Goal: Information Seeking & Learning: Learn about a topic

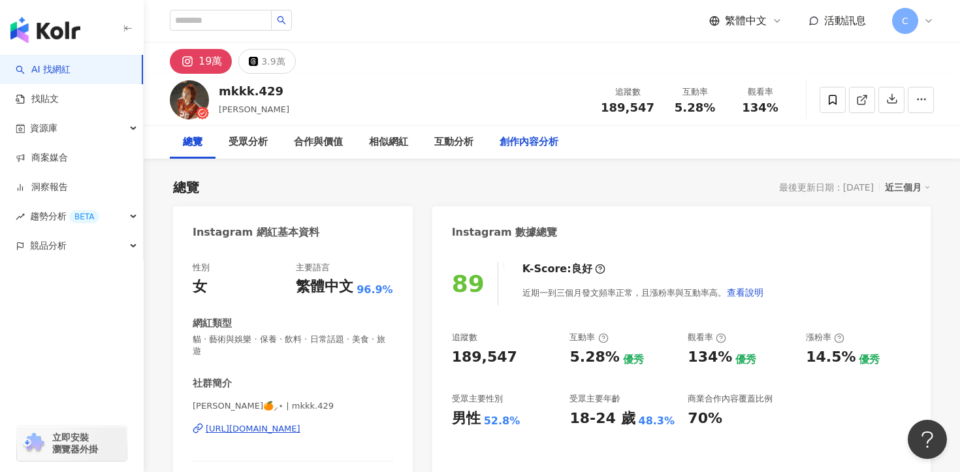
click at [529, 150] on div "創作內容分析" at bounding box center [529, 142] width 85 height 33
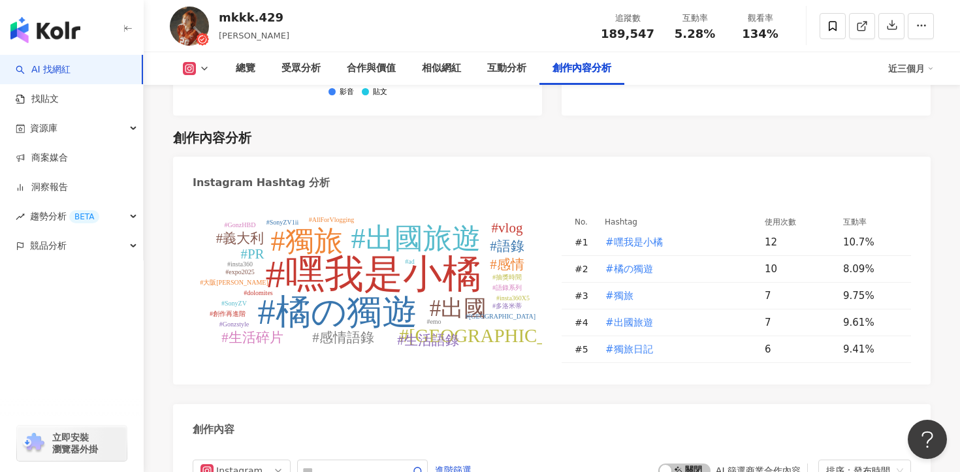
scroll to position [3791, 0]
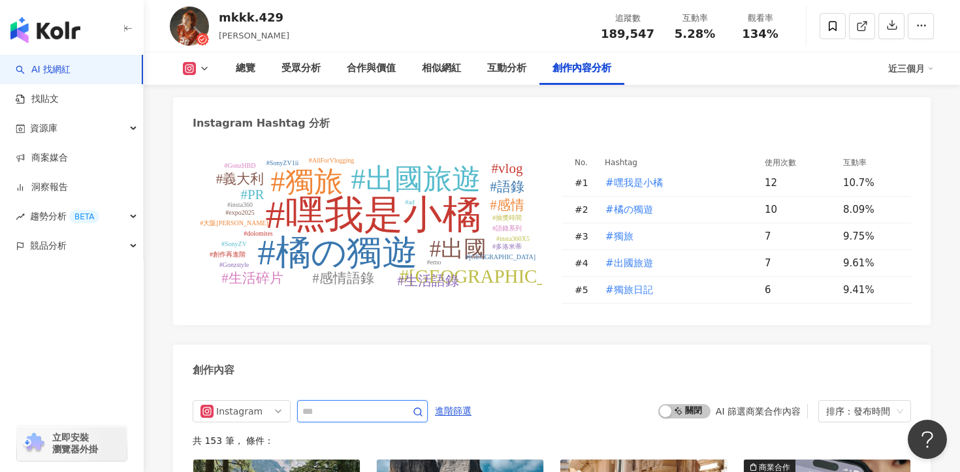
click at [376, 404] on input "text" at bounding box center [347, 412] width 91 height 16
type input "**"
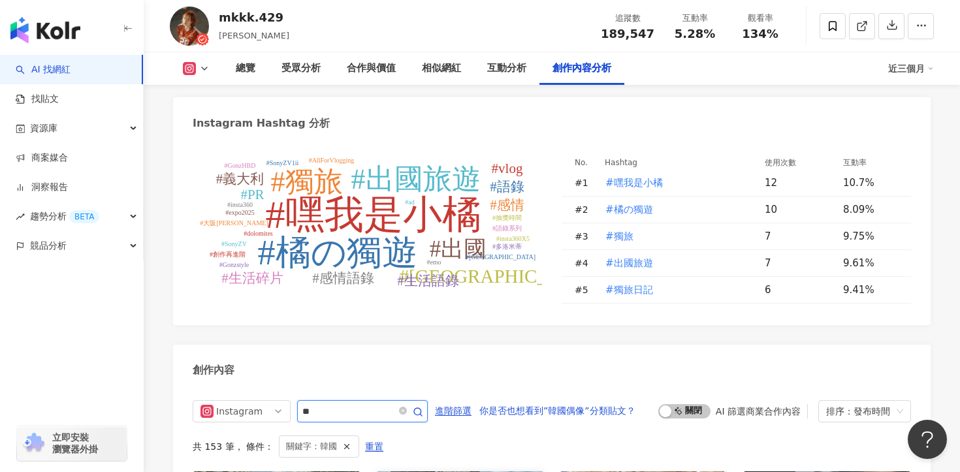
scroll to position [4020, 0]
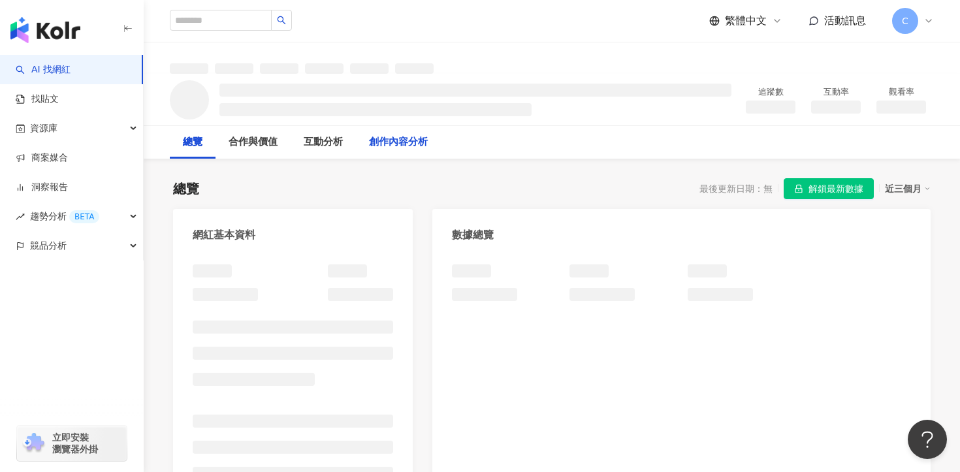
click at [389, 140] on div "創作內容分析" at bounding box center [398, 143] width 59 height 16
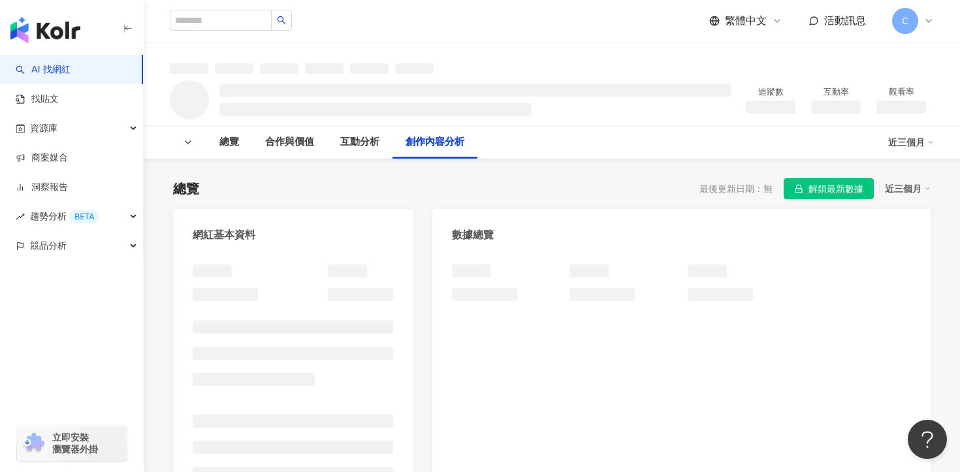
scroll to position [1394, 0]
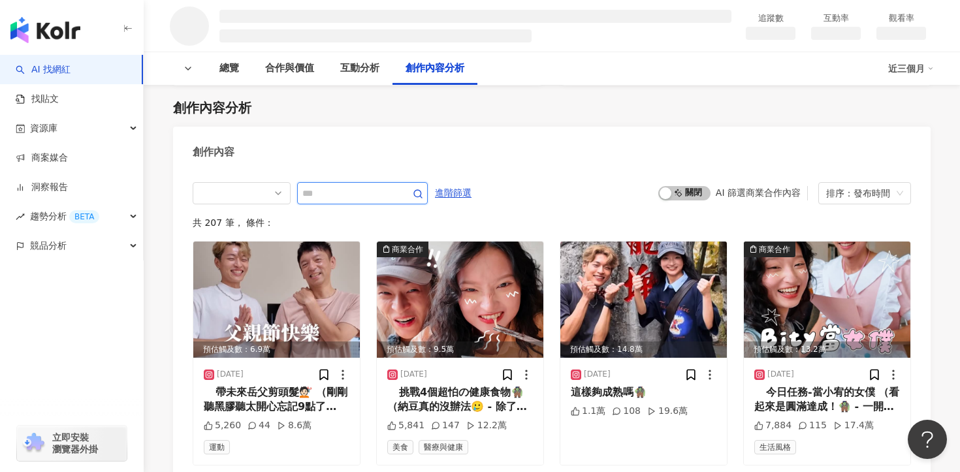
click at [360, 187] on input "text" at bounding box center [347, 193] width 91 height 16
type input "**"
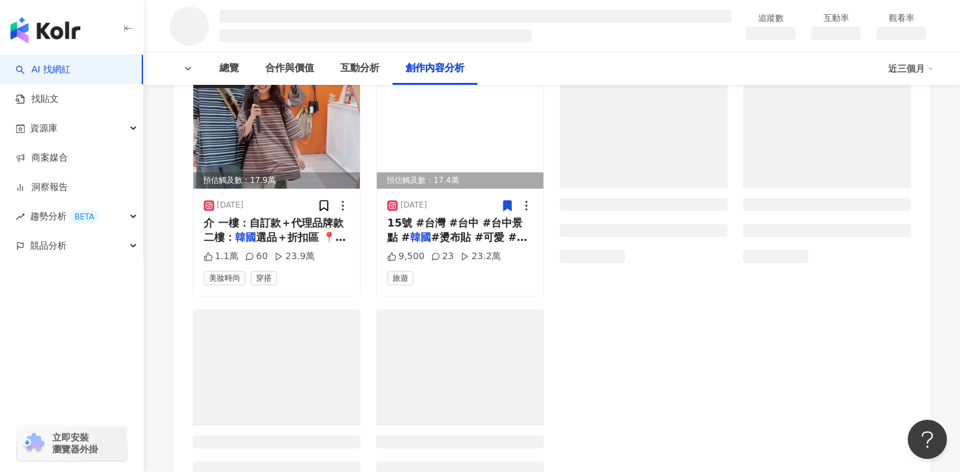
scroll to position [1576, 0]
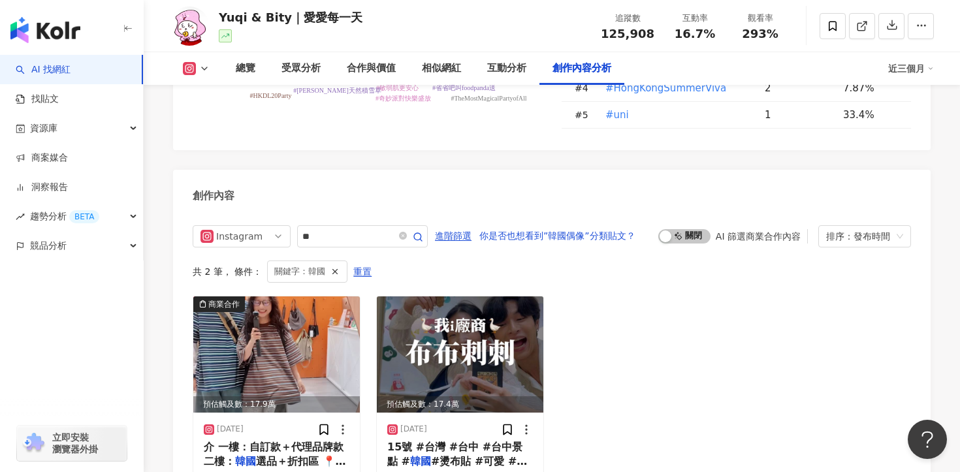
scroll to position [3971, 0]
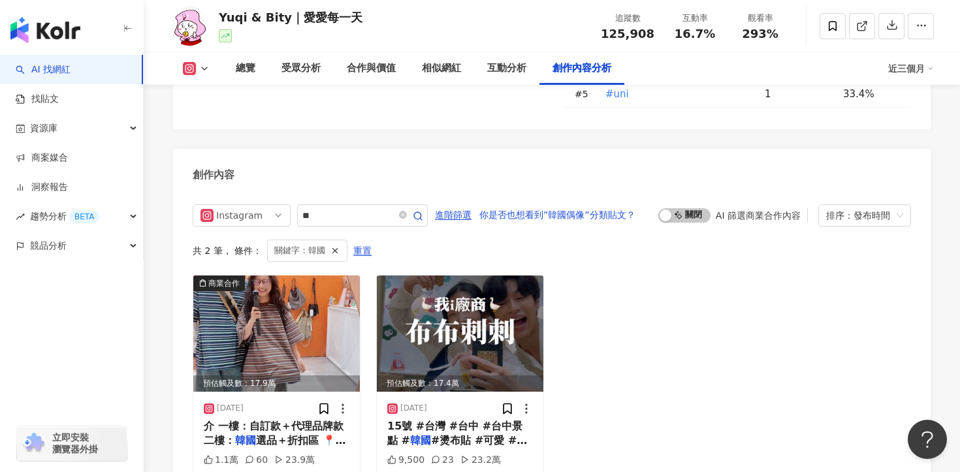
click at [640, 341] on div "商業合作 預估觸及數：17.9萬 2025/7/27 介 一樓：自訂款＋代理品牌款 二樓： 韓國 選品＋折扣區 📍OFFSET 中 1.1萬 60 23.9萬…" at bounding box center [552, 387] width 718 height 225
click at [453, 420] on span "15號 #台灣 #台中 #台中景點 #" at bounding box center [454, 433] width 135 height 27
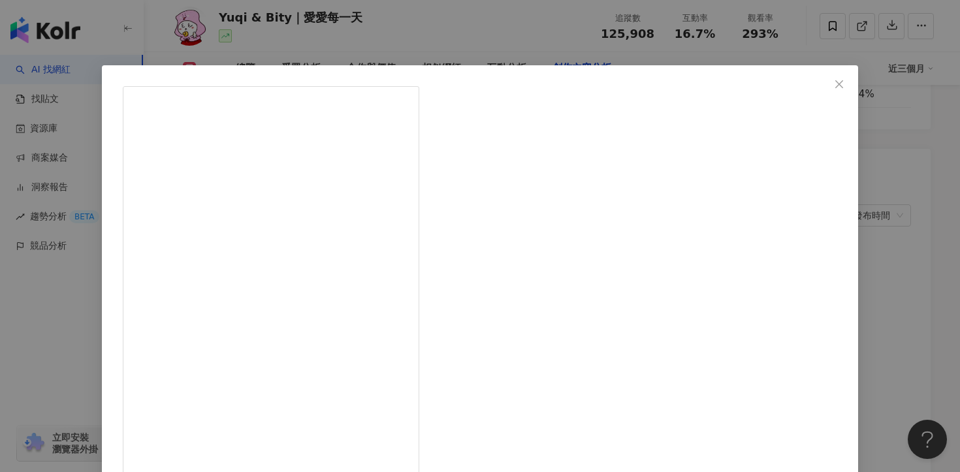
scroll to position [114, 0]
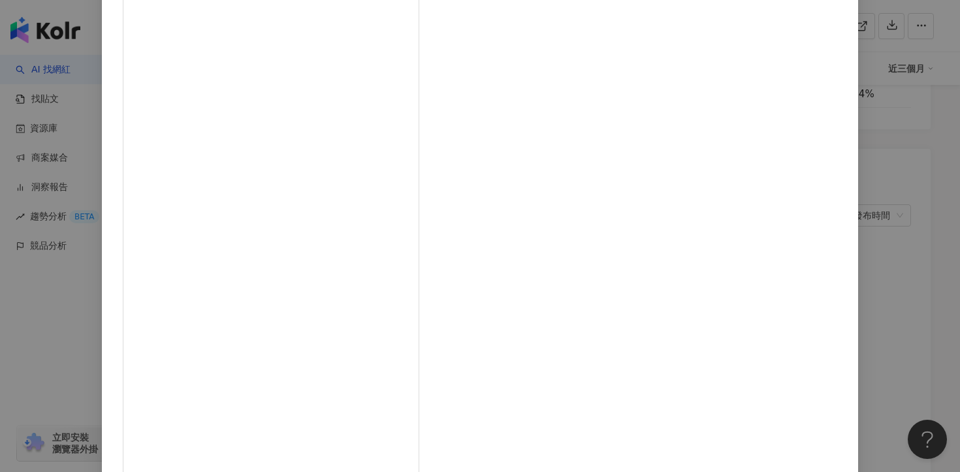
click at [837, 324] on div "Yuqi & Bity｜愛愛每一天 2024/9/25 ⠀ 這錢包看起來就很招財！！ （應該是吧～🥹 - 沒想到台中一日遊還沒結束吧～ 這次來到逢甲大學旁的布…" at bounding box center [480, 236] width 960 height 472
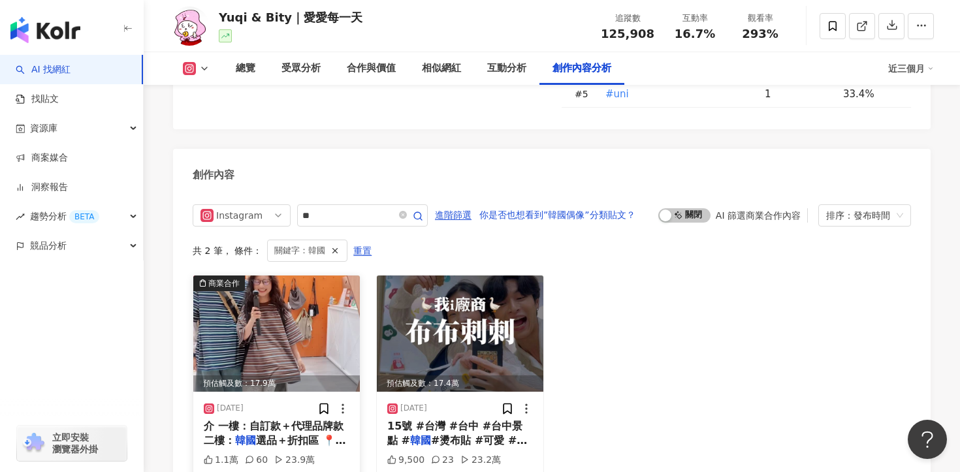
click at [281, 434] on span "選品＋折扣區 📍OFFSET 中" at bounding box center [275, 447] width 142 height 27
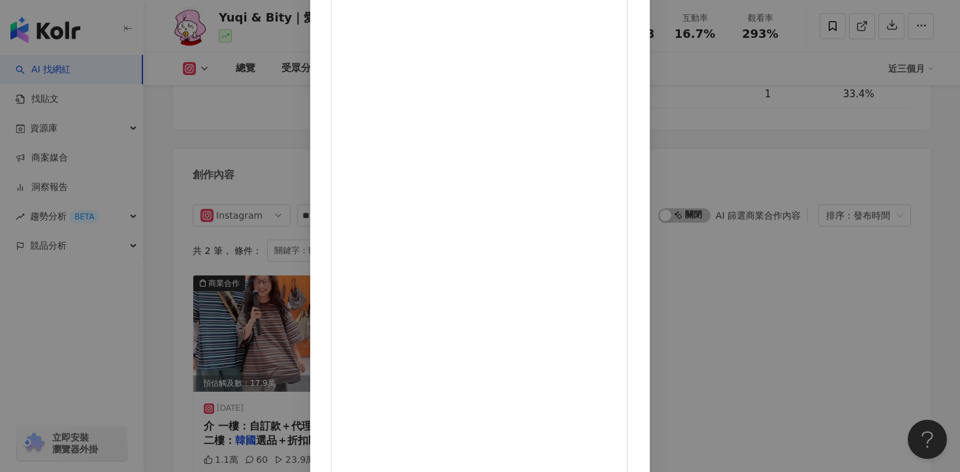
scroll to position [107, 0]
click at [818, 296] on div "Yuqi & Bity｜愛愛每一天 2025/7/27 ⠀ 情侶改造計劃 🪿💖 （你們最喜歡哪一套勒✨ - 今天換我小宥來說故事！! 以前都是我帶鼻涕去變身～…" at bounding box center [480, 236] width 960 height 472
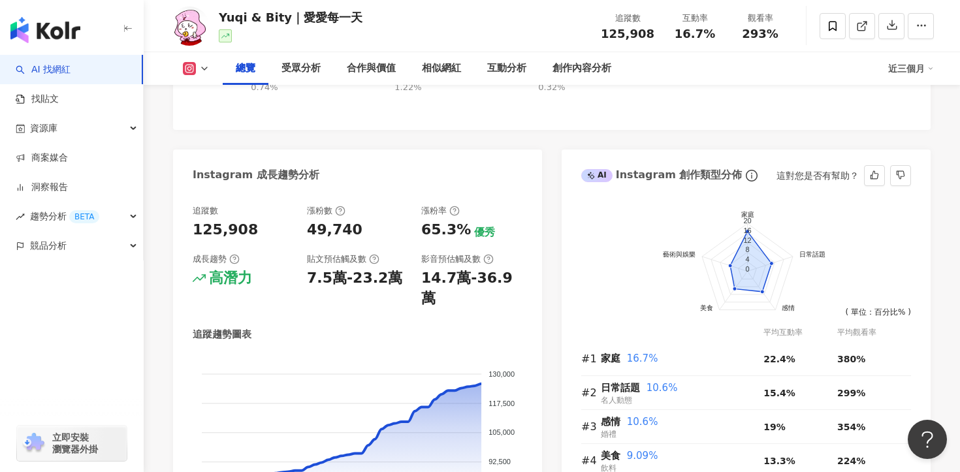
scroll to position [357, 0]
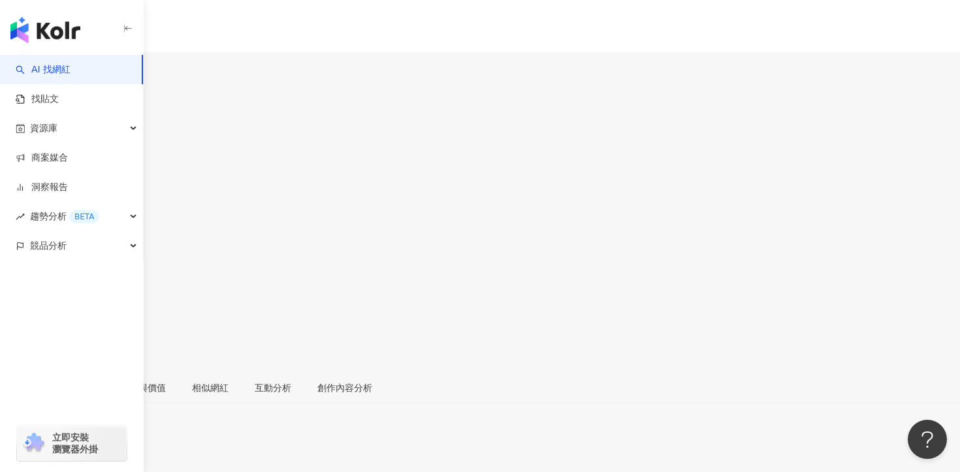
click at [80, 445] on span "解鎖最新數據" at bounding box center [52, 455] width 55 height 21
drag, startPoint x: 605, startPoint y: 107, endPoint x: 662, endPoint y: 107, distance: 57.5
click at [663, 148] on div "追蹤數 213,797 互動率 5.98% 觀看率 189%" at bounding box center [480, 210] width 960 height 125
copy div "213,797 互動率"
click at [65, 167] on span "213,797" at bounding box center [32, 176] width 65 height 18
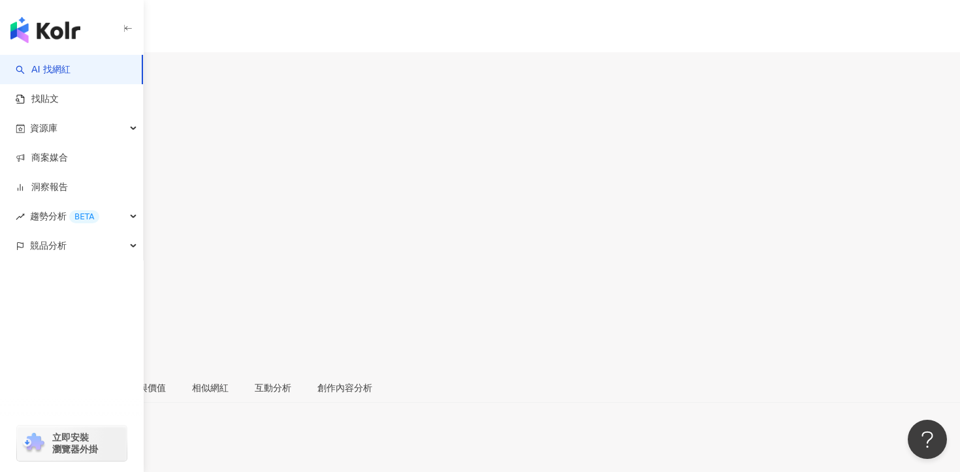
click at [65, 167] on span "213,797" at bounding box center [32, 176] width 65 height 18
click at [291, 381] on div "互動分析" at bounding box center [273, 388] width 37 height 14
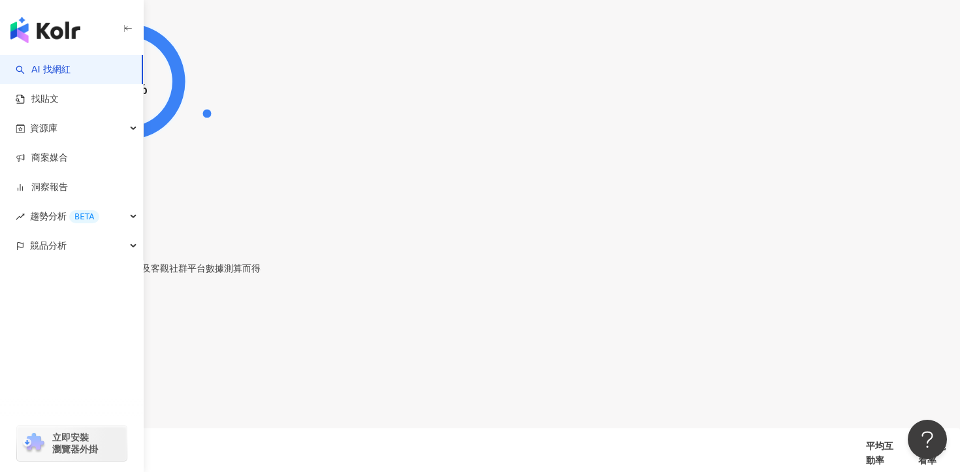
scroll to position [2787, 0]
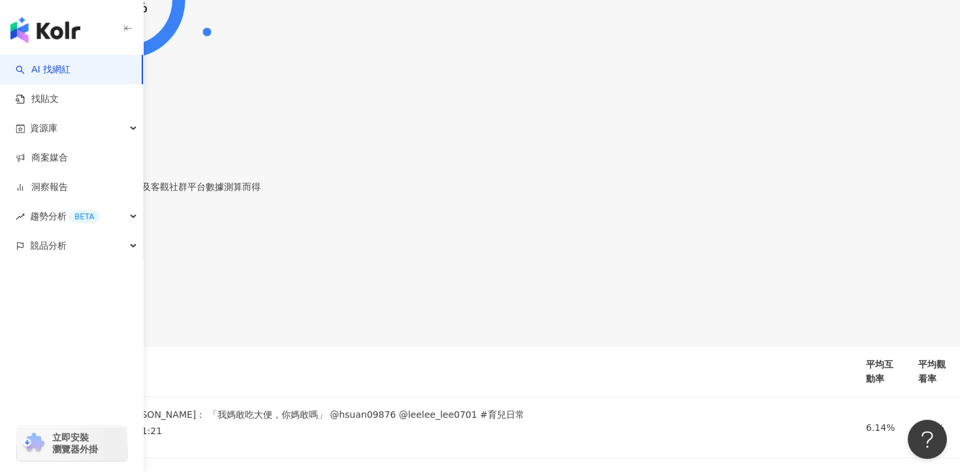
drag, startPoint x: 425, startPoint y: 338, endPoint x: 366, endPoint y: 336, distance: 58.8
copy div "404,028"
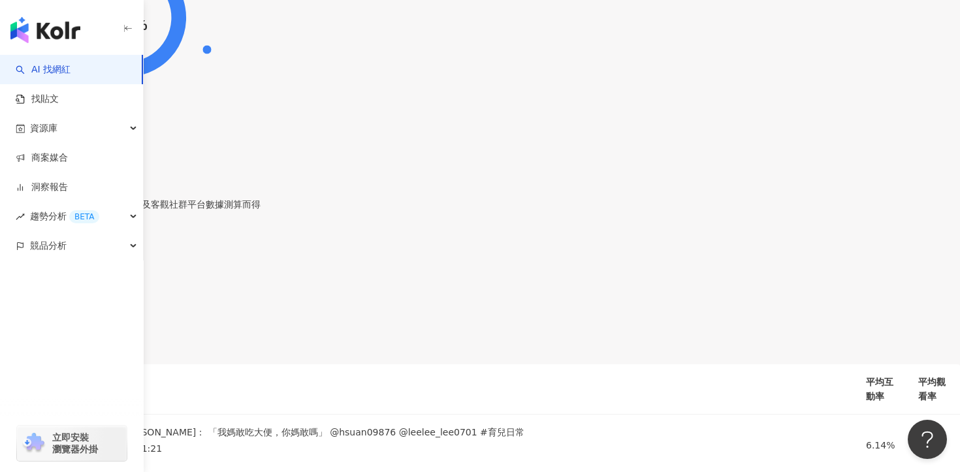
scroll to position [2753, 0]
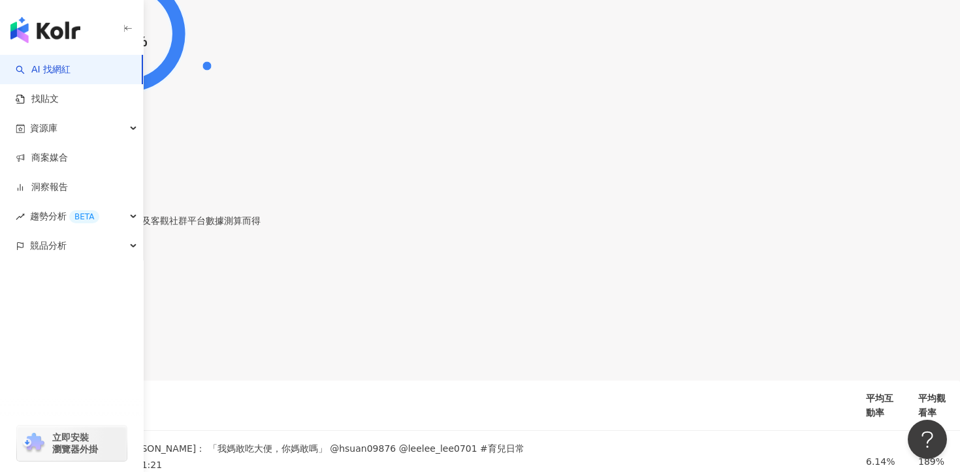
drag, startPoint x: 225, startPoint y: 152, endPoint x: 192, endPoint y: 152, distance: 32.7
copy div "5.9%"
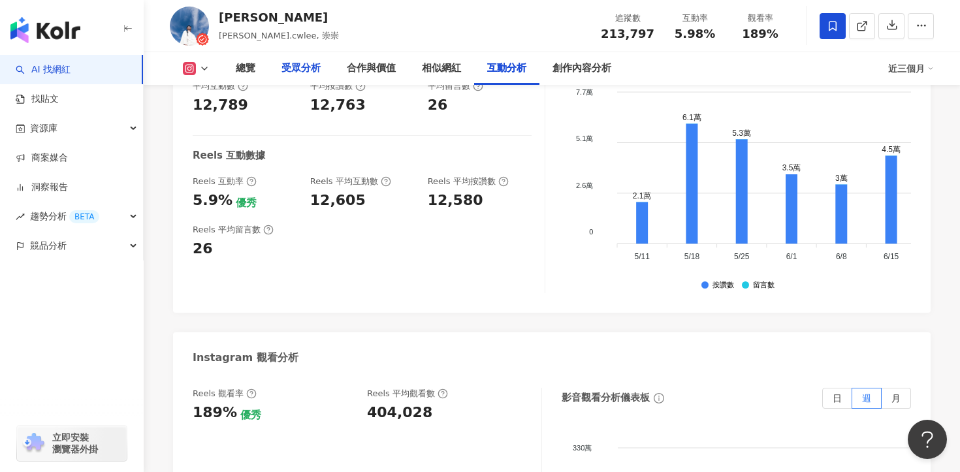
click at [310, 56] on div "受眾分析" at bounding box center [300, 68] width 65 height 33
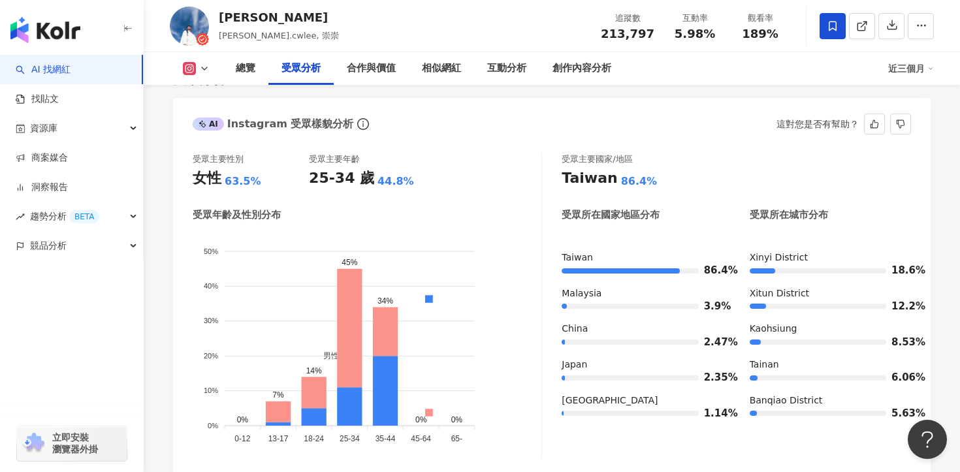
scroll to position [1140, 0]
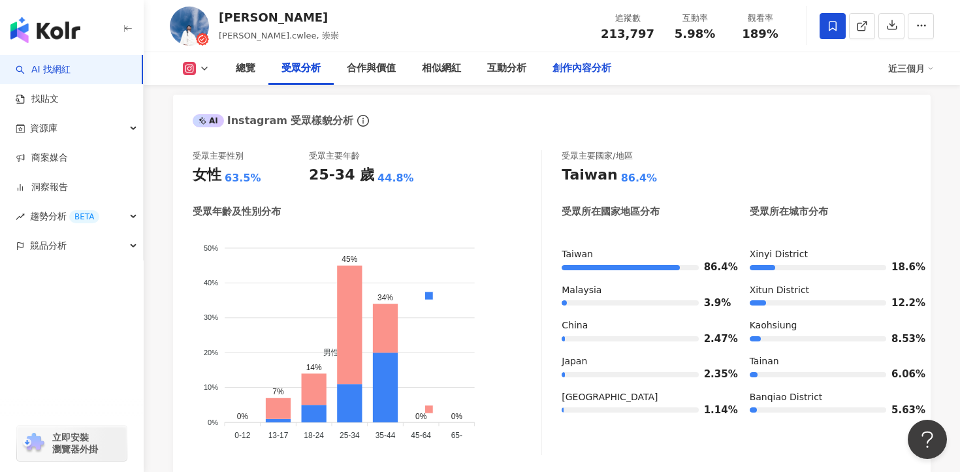
click at [585, 70] on div "創作內容分析" at bounding box center [581, 69] width 59 height 16
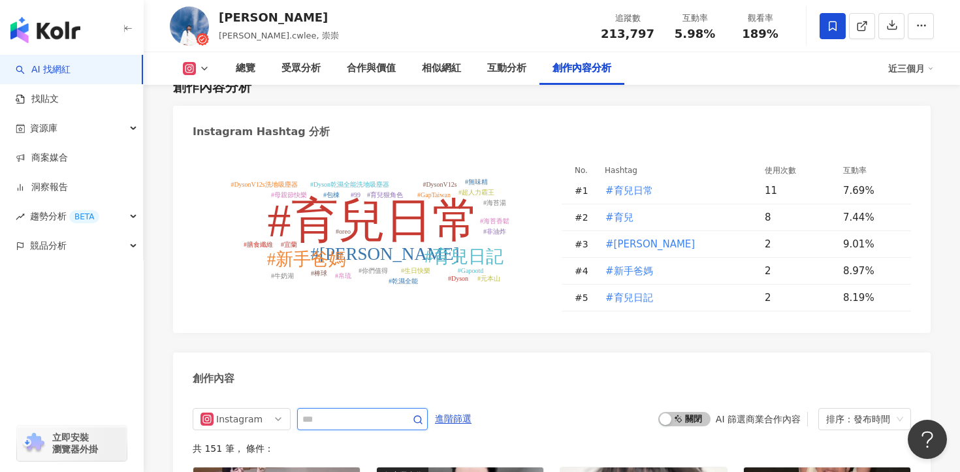
scroll to position [3768, 0]
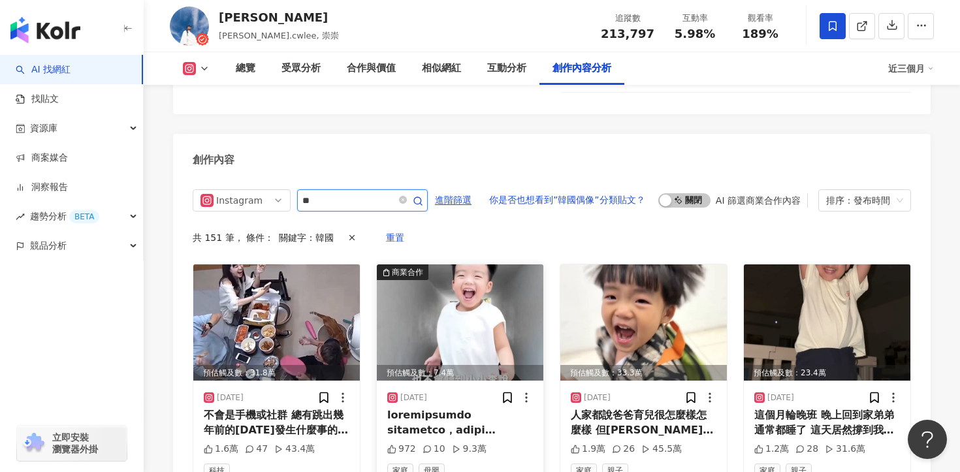
scroll to position [3980, 0]
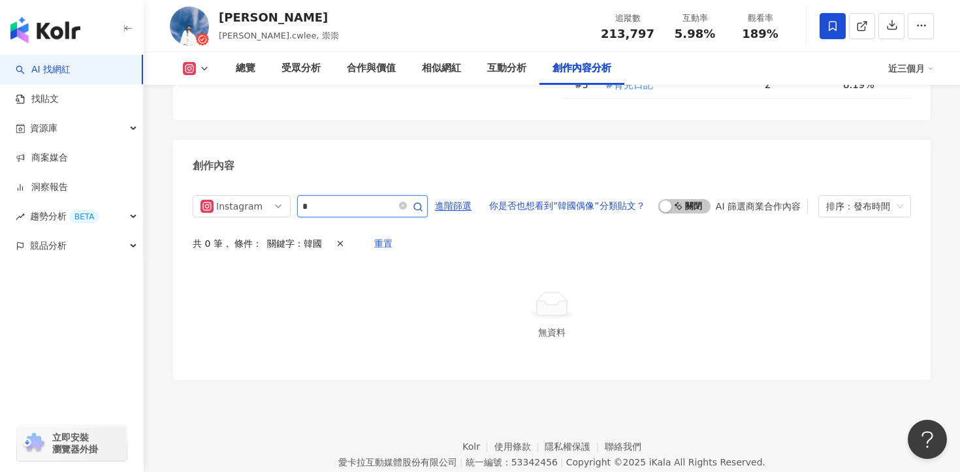
type input "*"
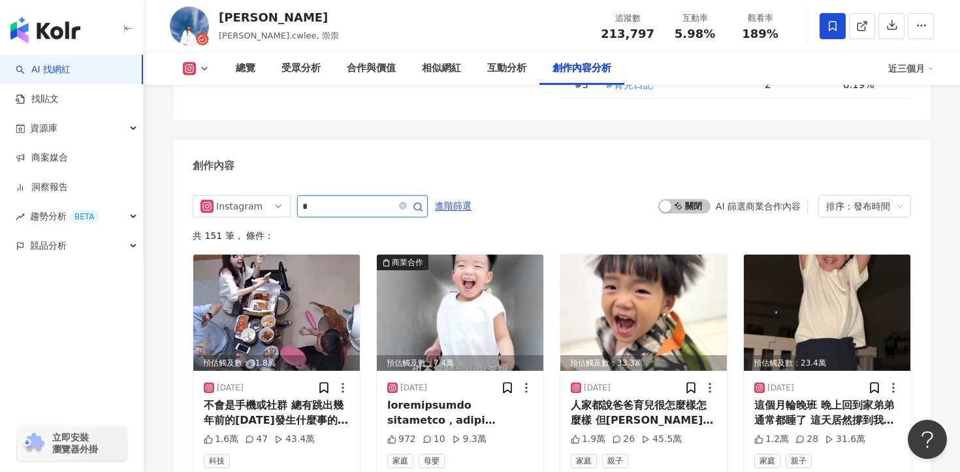
scroll to position [3986, 0]
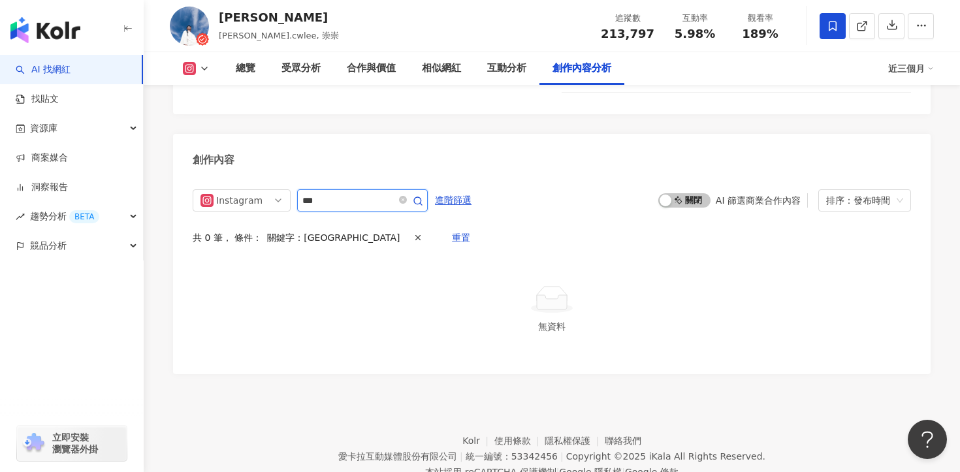
scroll to position [3980, 0]
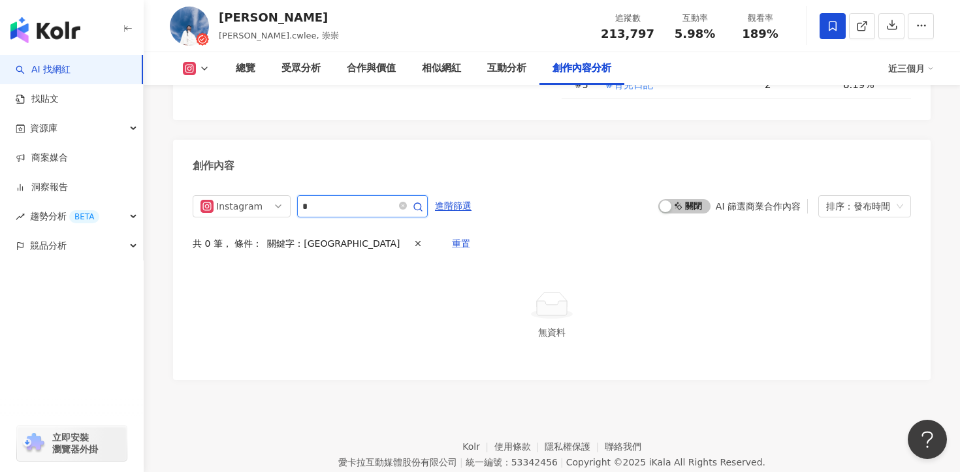
type input "*"
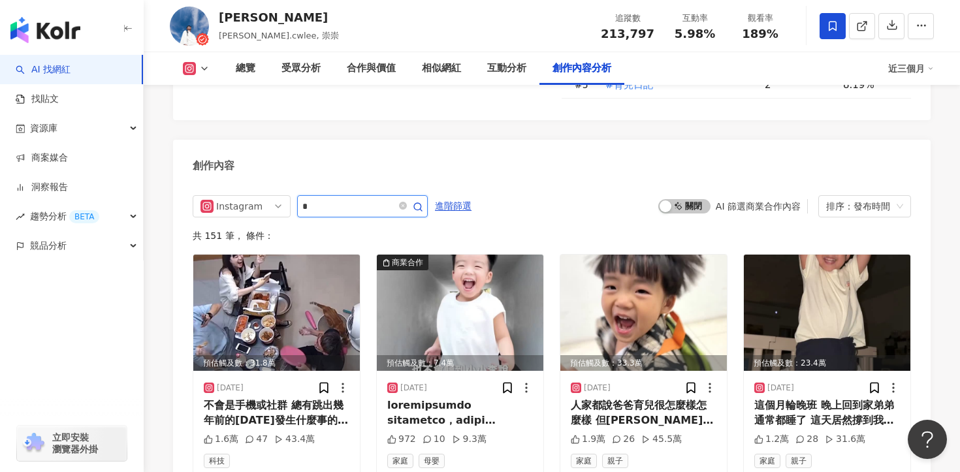
scroll to position [3986, 0]
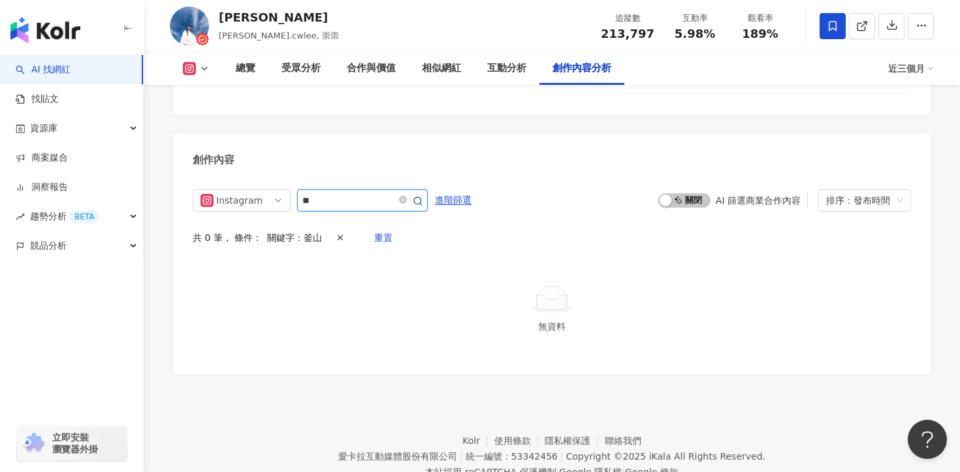
scroll to position [3980, 0]
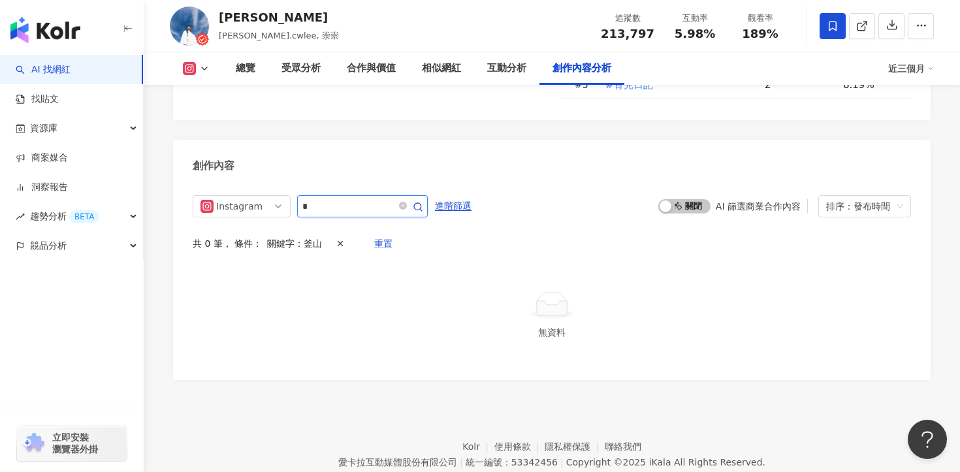
type input "*"
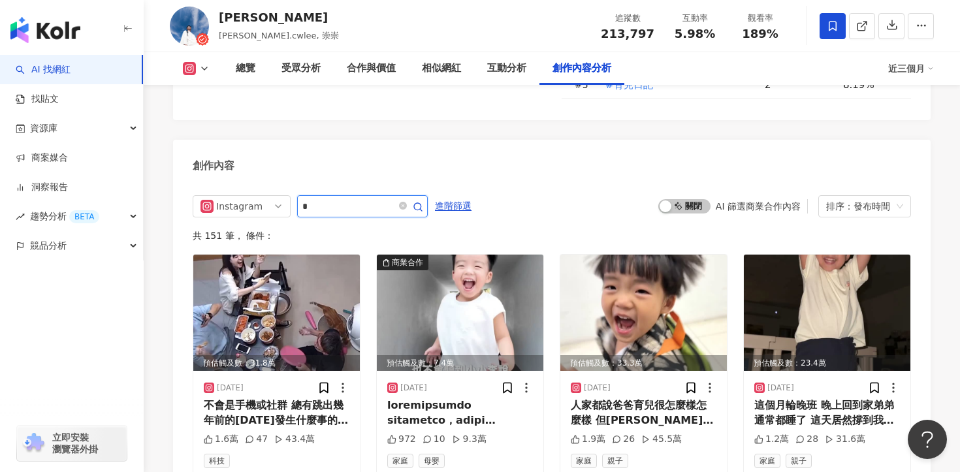
scroll to position [3986, 0]
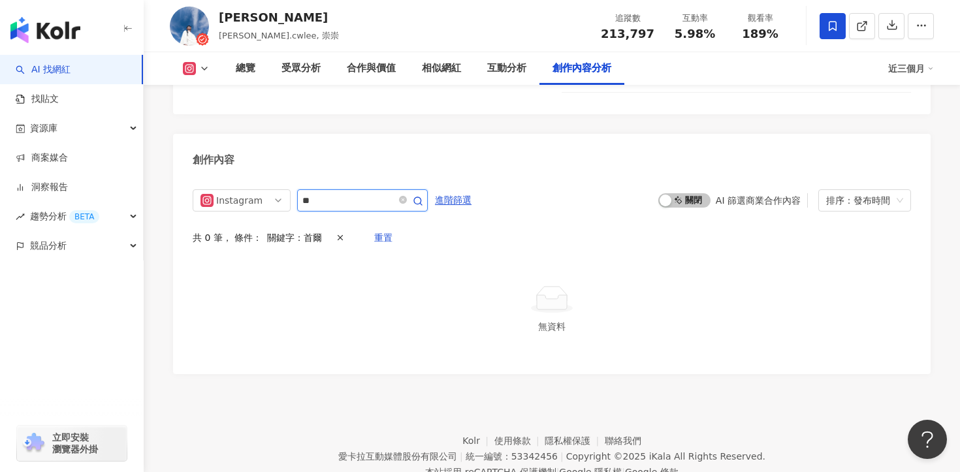
scroll to position [3980, 0]
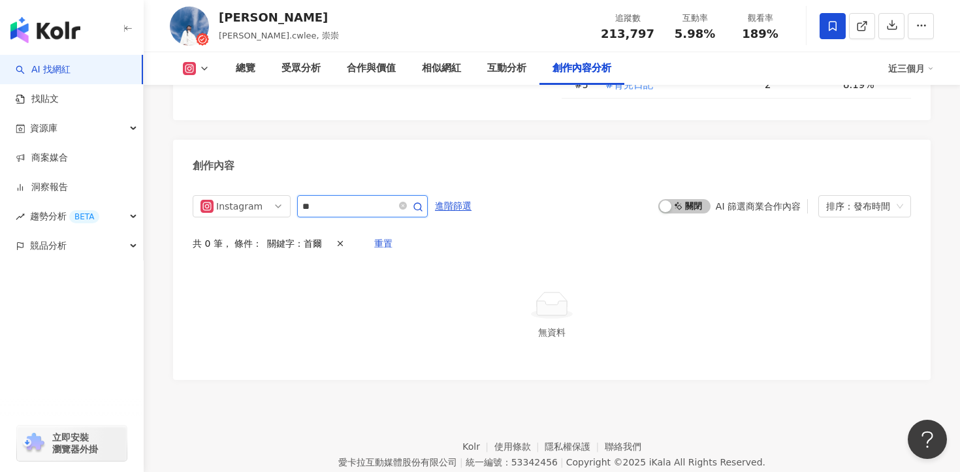
click at [364, 199] on input "**" at bounding box center [347, 207] width 91 height 16
type input "**"
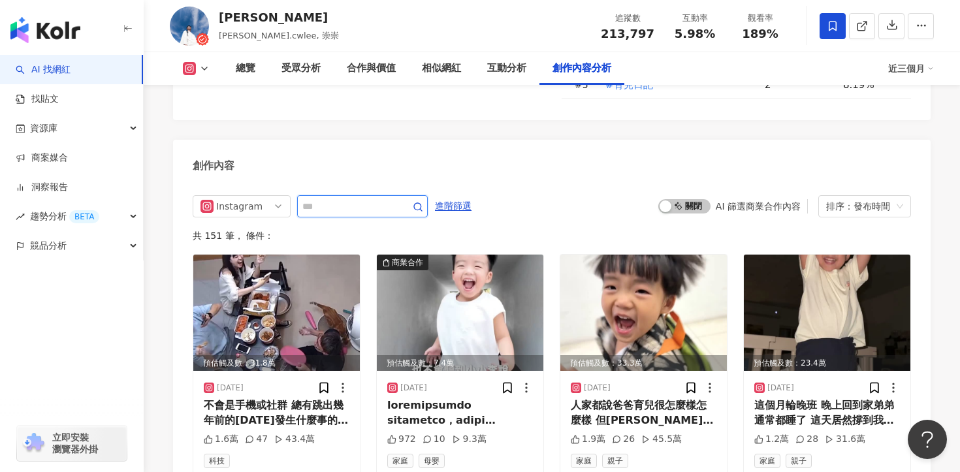
scroll to position [3986, 0]
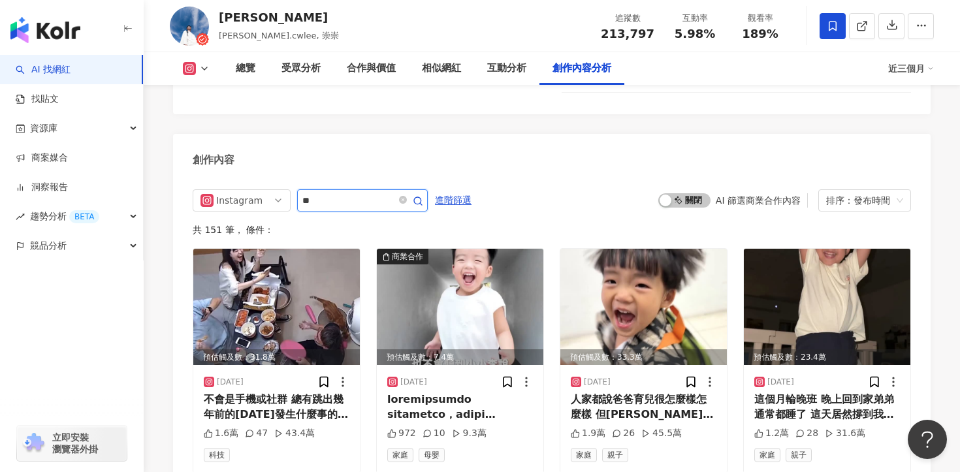
type input "**"
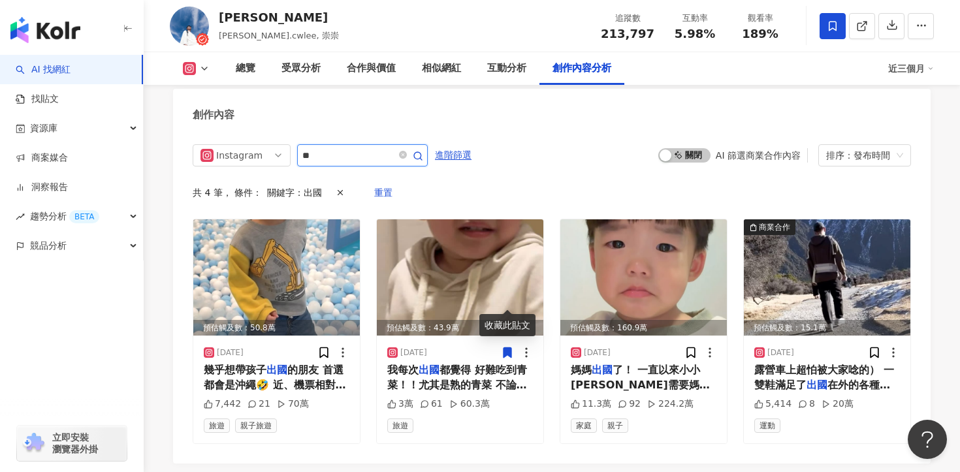
scroll to position [4039, 0]
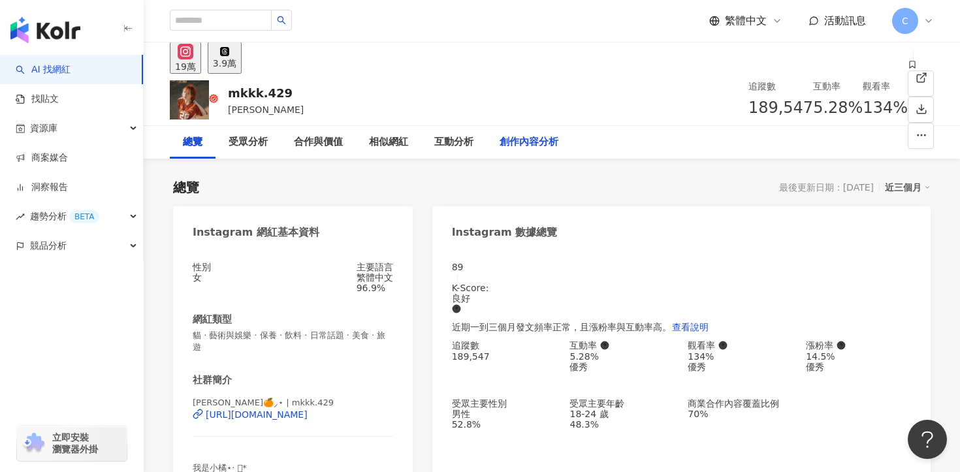
click at [529, 144] on div "創作內容分析" at bounding box center [529, 143] width 59 height 16
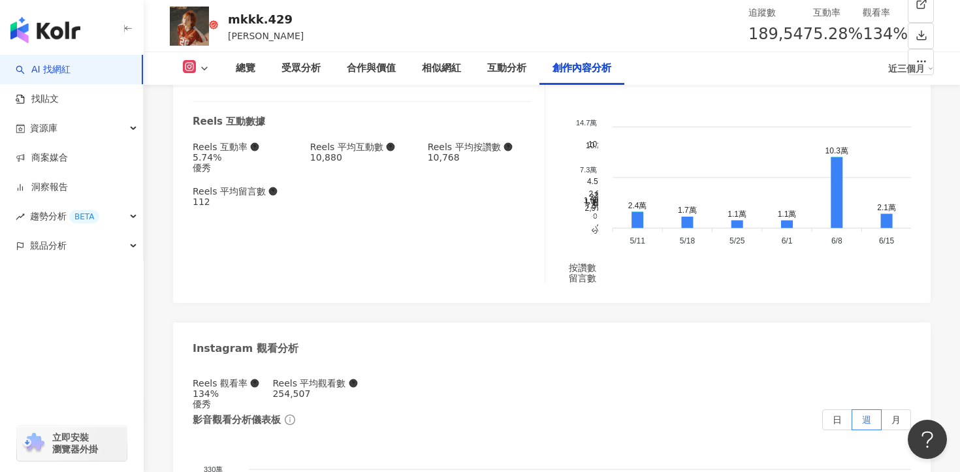
type input "**"
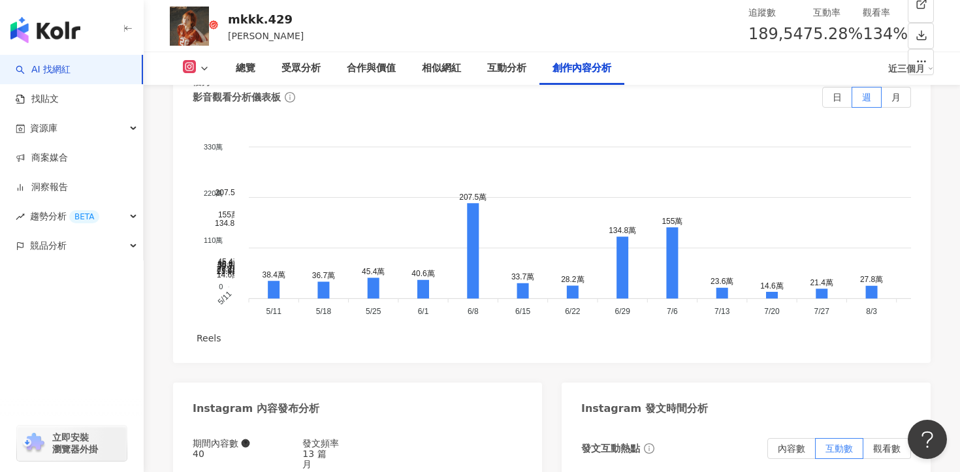
scroll to position [4057, 0]
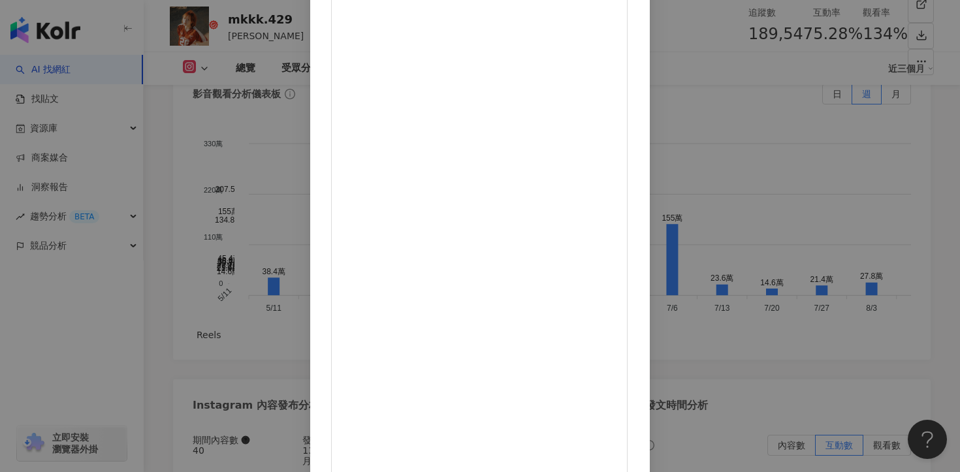
scroll to position [0, 0]
click at [835, 346] on div "mkkk.429 2025/6/25 8,882 28 查看原始貼文" at bounding box center [480, 236] width 960 height 472
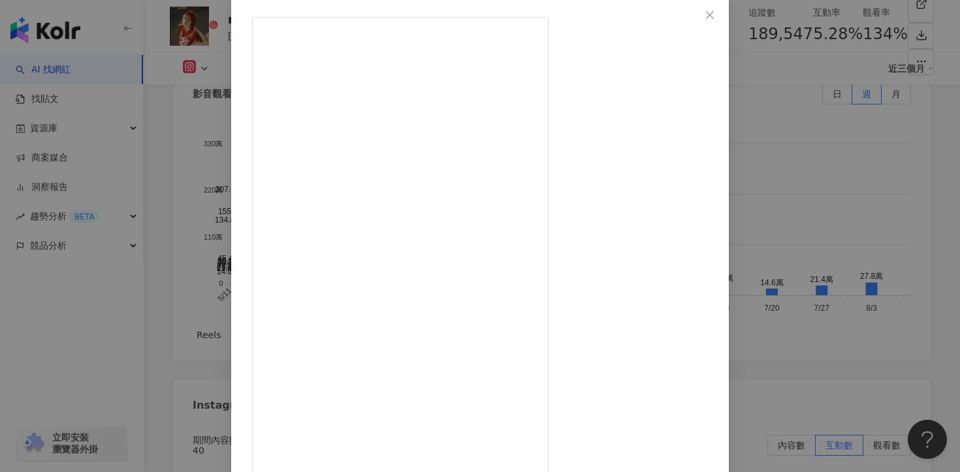
scroll to position [113, 0]
click at [859, 329] on div "mkkk.429 2025/4/11 1,677 78 10.3萬 查看原始貼文" at bounding box center [480, 236] width 960 height 472
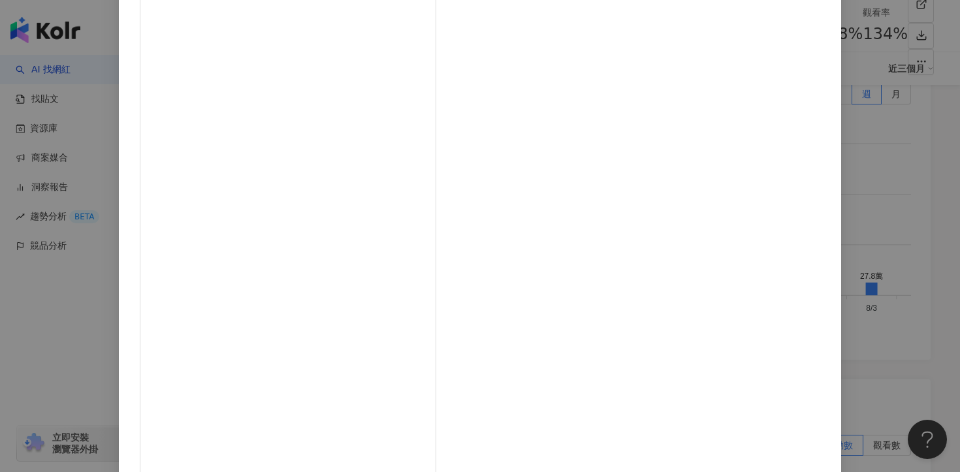
scroll to position [106, 0]
click at [871, 334] on div "mkkk.429 2024/9/11 中秋完 如果你問我為什麼不一樣？ 那只好把我的㊙️... 告訴你了 - 上面的四個好處 就不多說了吧 重點是真的好食..…" at bounding box center [480, 236] width 960 height 472
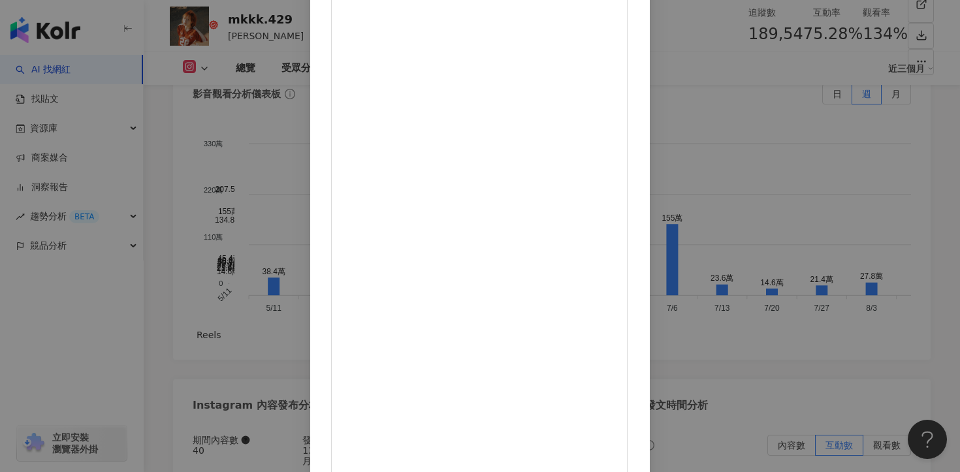
scroll to position [114, 0]
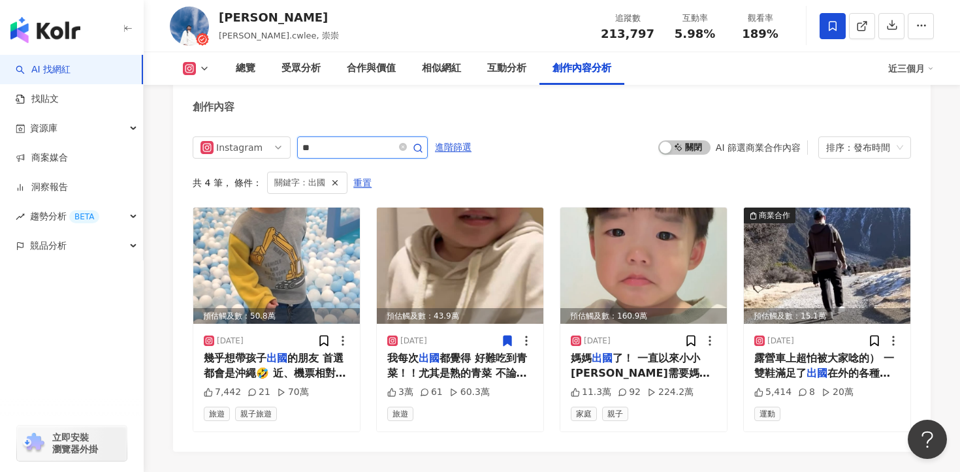
scroll to position [4039, 0]
drag, startPoint x: 220, startPoint y: 18, endPoint x: 290, endPoint y: 17, distance: 69.9
click at [290, 17] on div "[PERSON_NAME] [PERSON_NAME].[PERSON_NAME], 崇崇 追蹤數 213,797 互動率 5.98% 觀看率 189%" at bounding box center [552, 26] width 816 height 52
copy div "[PERSON_NAME]"
